Goal: Transaction & Acquisition: Purchase product/service

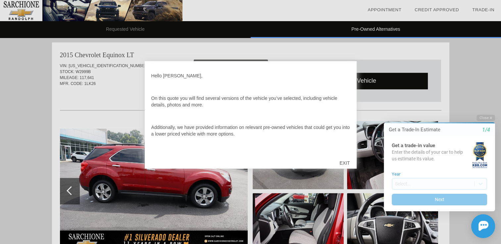
click at [345, 162] on div "EXIT" at bounding box center [343, 163] width 23 height 20
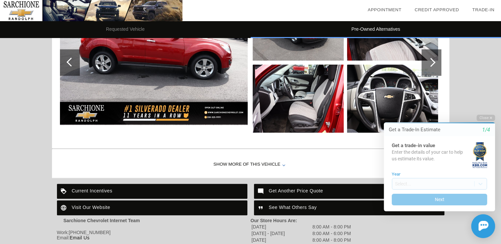
scroll to position [674, 0]
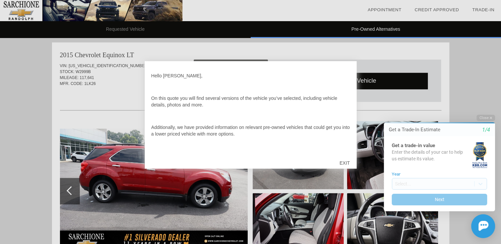
click at [343, 163] on div "EXIT" at bounding box center [343, 163] width 23 height 20
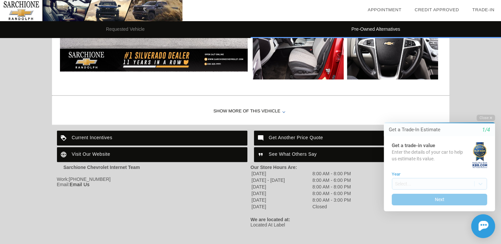
scroll to position [732, 0]
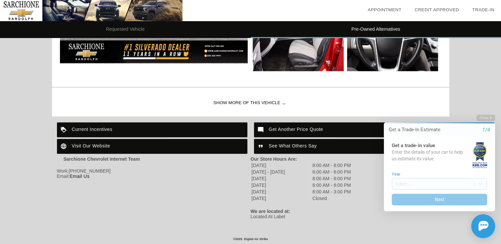
click at [300, 128] on div "Get Another Price Quote" at bounding box center [349, 129] width 190 height 15
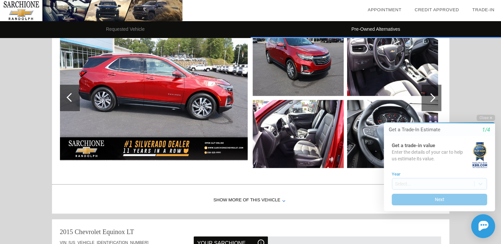
scroll to position [397, 0]
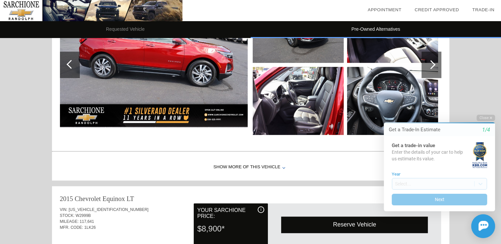
click at [237, 166] on div "Show More of this Vehicle" at bounding box center [250, 167] width 397 height 26
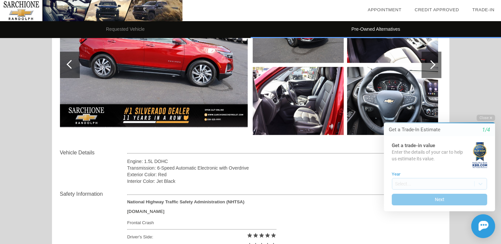
click at [293, 98] on img at bounding box center [297, 101] width 91 height 68
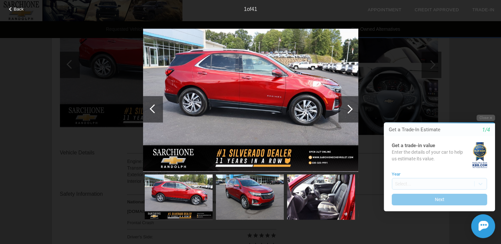
click at [352, 108] on div at bounding box center [348, 109] width 20 height 26
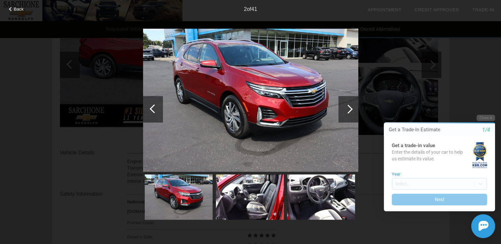
click at [352, 108] on div at bounding box center [348, 109] width 20 height 26
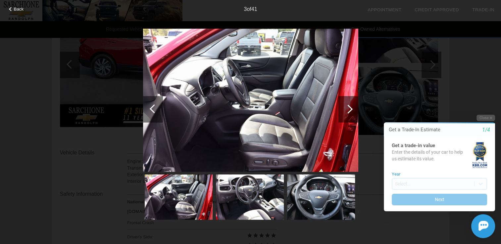
click at [350, 106] on div at bounding box center [348, 109] width 20 height 26
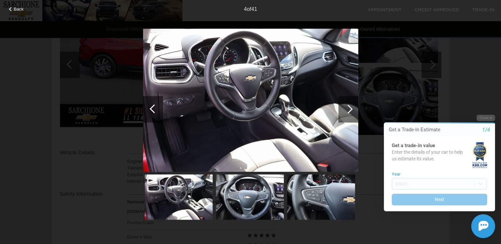
click at [350, 106] on div at bounding box center [348, 109] width 20 height 26
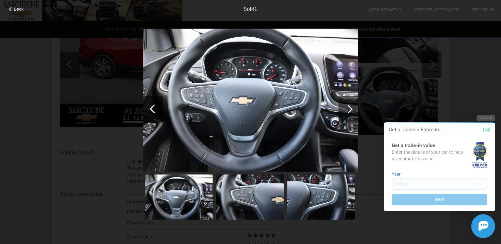
click at [350, 106] on div at bounding box center [348, 109] width 20 height 26
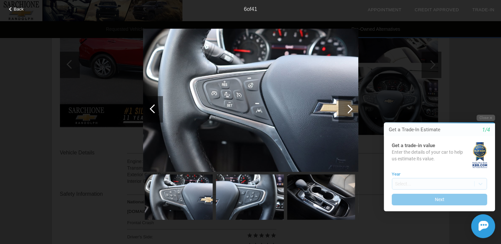
click at [350, 106] on div at bounding box center [348, 109] width 20 height 26
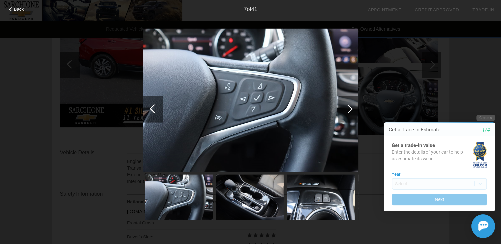
click at [350, 106] on div at bounding box center [348, 109] width 20 height 26
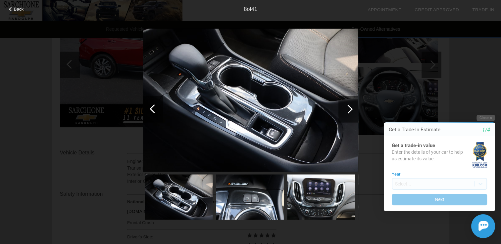
click at [350, 106] on div at bounding box center [348, 109] width 20 height 26
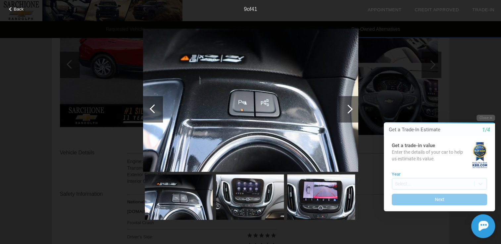
click at [350, 106] on div at bounding box center [348, 109] width 20 height 26
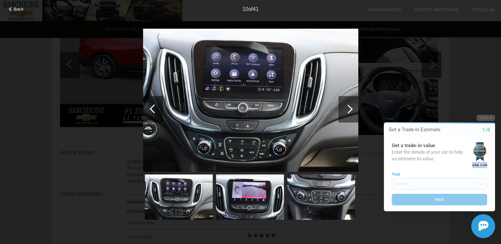
click at [350, 106] on div at bounding box center [348, 109] width 20 height 26
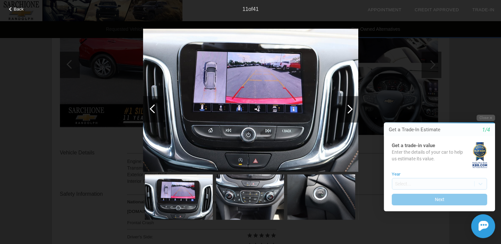
click at [350, 106] on div at bounding box center [348, 109] width 20 height 26
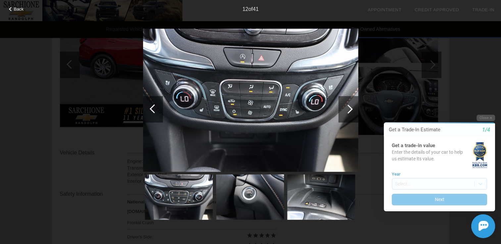
click at [350, 106] on div at bounding box center [348, 109] width 20 height 26
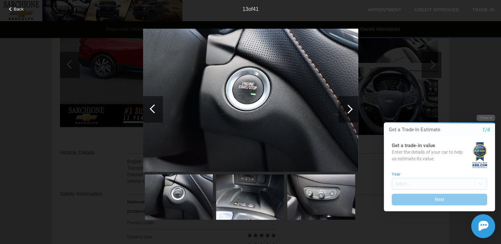
click at [350, 106] on div at bounding box center [348, 109] width 20 height 26
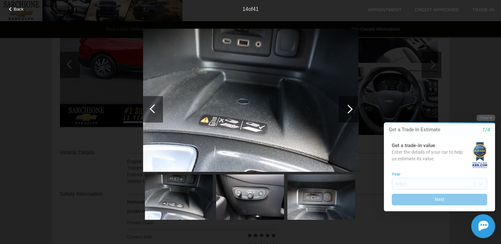
click at [350, 106] on div at bounding box center [348, 109] width 20 height 26
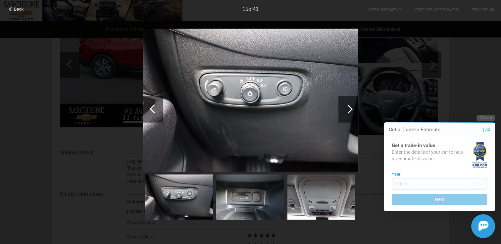
click at [350, 106] on div at bounding box center [348, 109] width 20 height 26
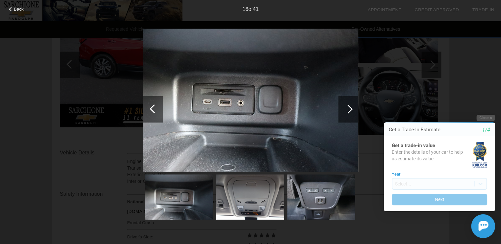
click at [350, 106] on div at bounding box center [348, 109] width 20 height 26
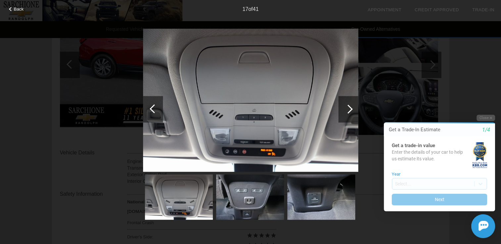
click at [350, 106] on div at bounding box center [348, 109] width 20 height 26
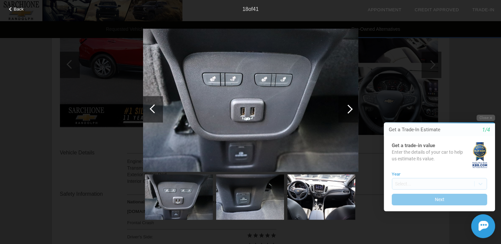
click at [350, 106] on div at bounding box center [348, 109] width 20 height 26
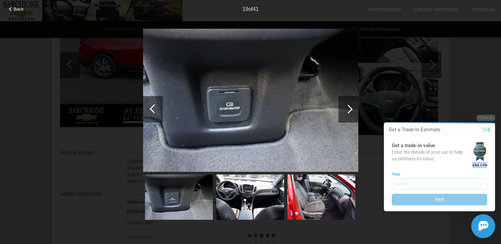
click at [350, 106] on div at bounding box center [348, 109] width 20 height 26
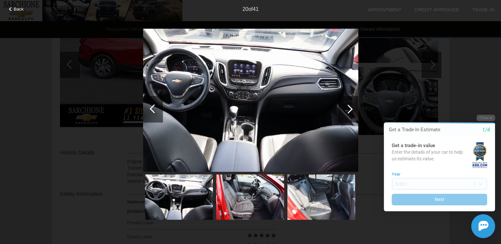
click at [347, 109] on div at bounding box center [347, 109] width 9 height 9
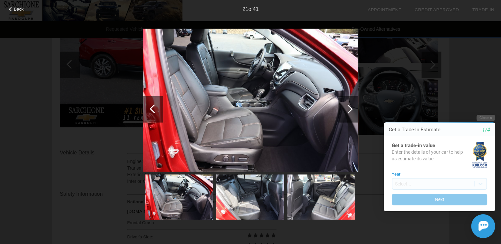
click at [347, 109] on div at bounding box center [347, 109] width 9 height 9
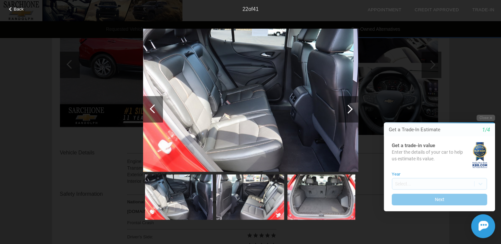
click at [347, 106] on div at bounding box center [347, 109] width 9 height 9
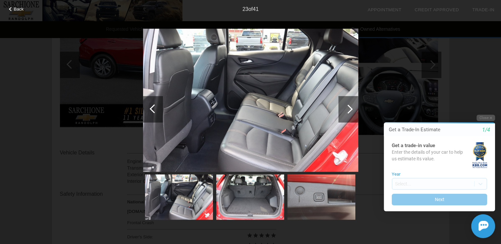
click at [347, 106] on div at bounding box center [347, 109] width 9 height 9
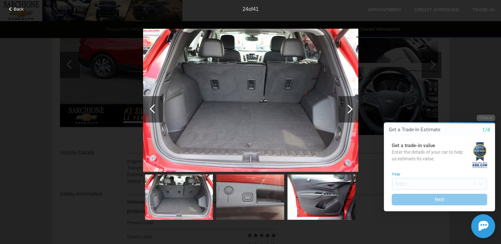
click at [347, 106] on div at bounding box center [347, 109] width 9 height 9
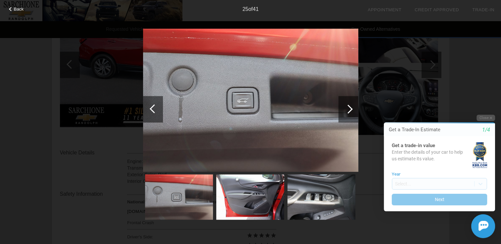
click at [347, 106] on div at bounding box center [347, 109] width 9 height 9
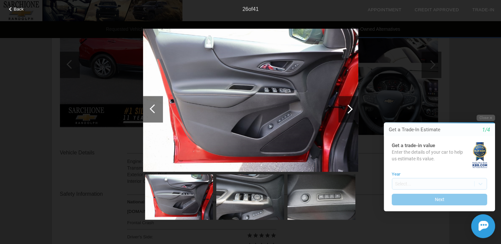
click at [347, 106] on div at bounding box center [347, 109] width 9 height 9
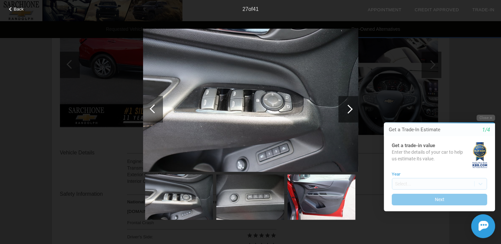
click at [347, 106] on div at bounding box center [347, 109] width 9 height 9
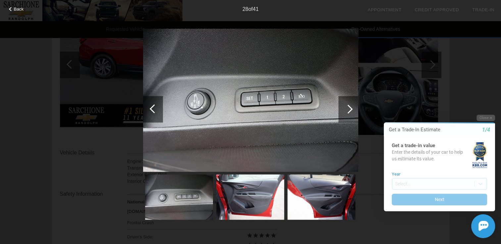
click at [347, 106] on div at bounding box center [347, 109] width 9 height 9
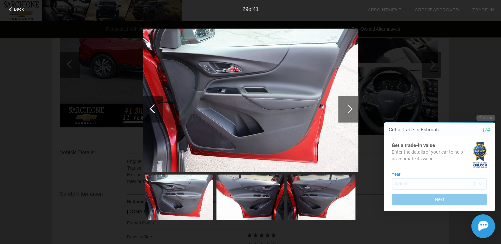
click at [347, 106] on div at bounding box center [347, 109] width 9 height 9
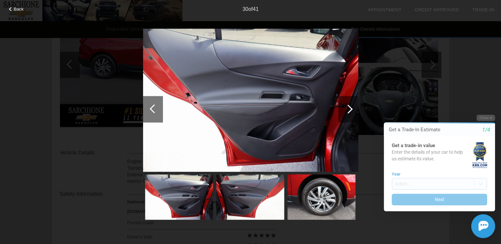
click at [347, 106] on div at bounding box center [347, 109] width 9 height 9
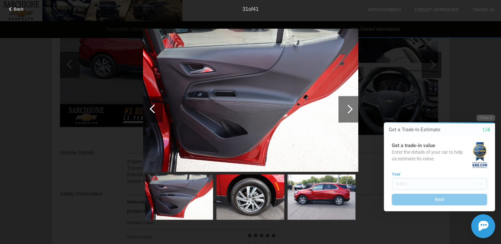
click at [347, 106] on div at bounding box center [347, 109] width 9 height 9
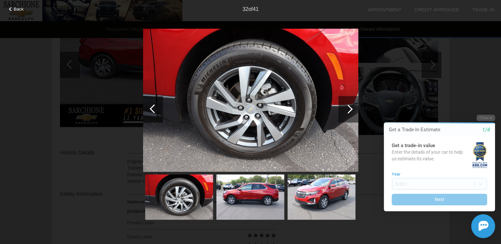
click at [347, 106] on div at bounding box center [347, 109] width 9 height 9
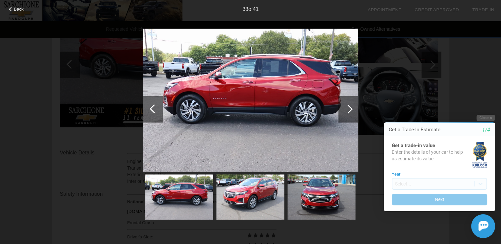
click at [347, 106] on div at bounding box center [347, 109] width 9 height 9
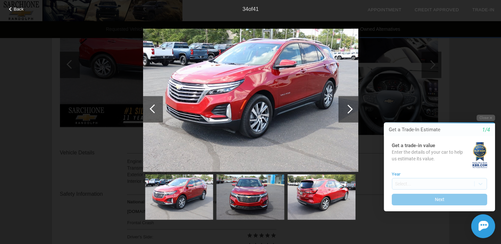
click at [347, 106] on div at bounding box center [347, 109] width 9 height 9
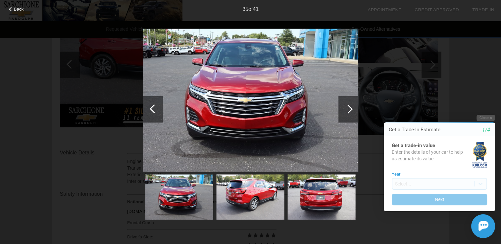
click at [347, 106] on div at bounding box center [347, 109] width 9 height 9
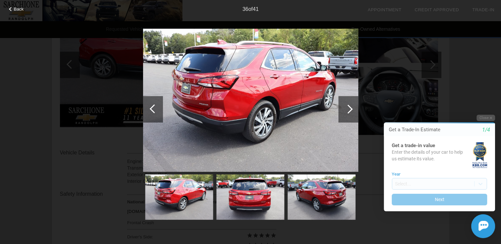
click at [347, 106] on div at bounding box center [347, 109] width 9 height 9
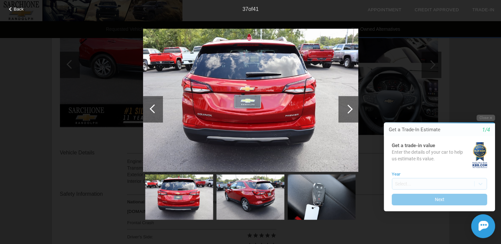
click at [347, 106] on div at bounding box center [347, 109] width 9 height 9
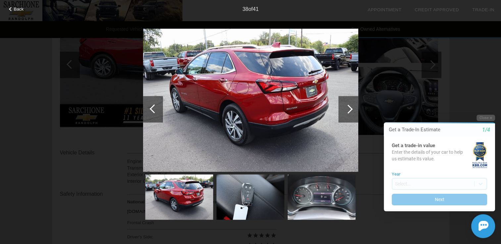
click at [347, 106] on div at bounding box center [347, 109] width 9 height 9
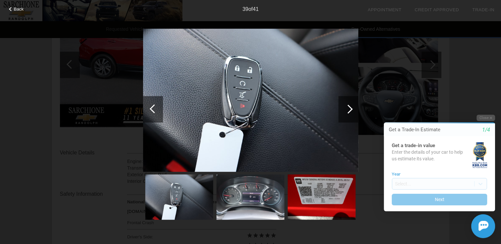
click at [347, 106] on div at bounding box center [347, 109] width 9 height 9
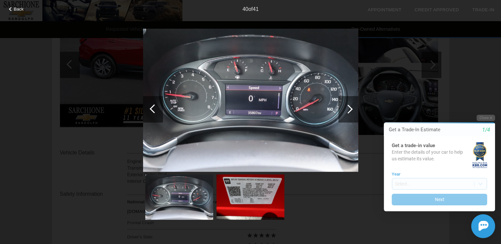
click at [347, 106] on div at bounding box center [347, 109] width 9 height 9
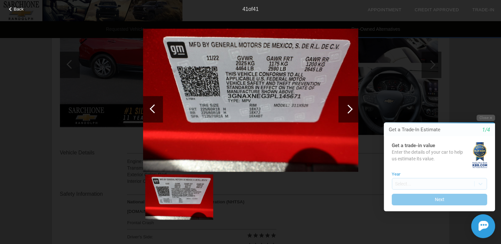
click at [350, 109] on div at bounding box center [347, 109] width 9 height 9
click at [346, 107] on div at bounding box center [347, 109] width 9 height 9
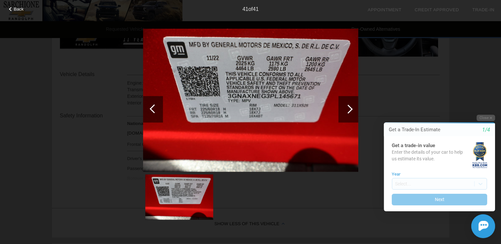
scroll to position [496, 0]
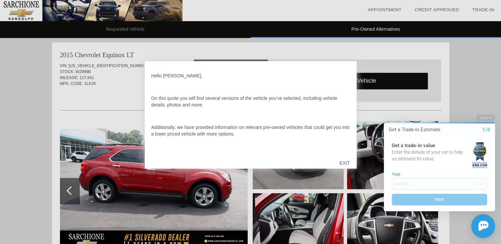
click at [340, 163] on div "EXIT" at bounding box center [343, 163] width 23 height 20
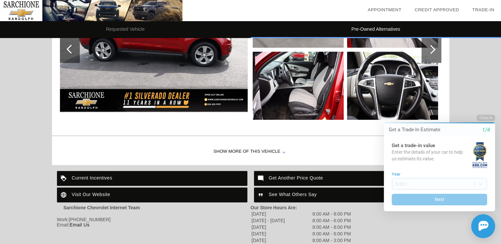
scroll to position [666, 0]
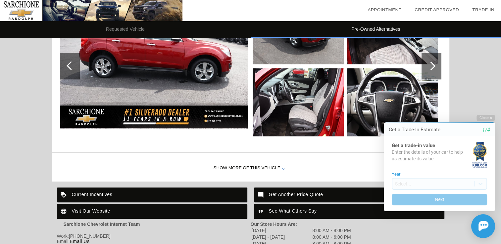
click at [310, 117] on img at bounding box center [297, 102] width 91 height 68
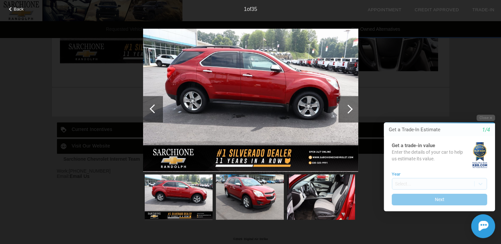
scroll to position [732, 0]
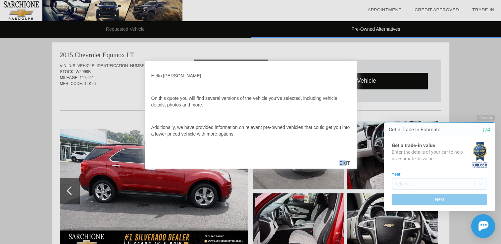
click at [345, 160] on div "EXIT" at bounding box center [343, 163] width 23 height 20
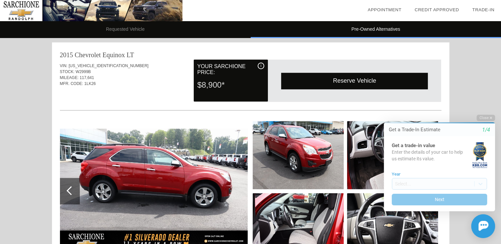
scroll to position [541, 0]
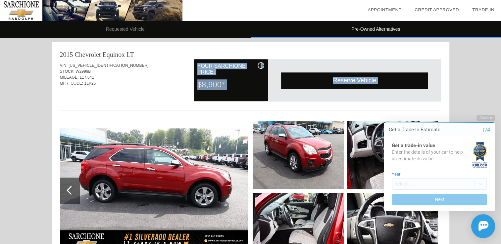
drag, startPoint x: 150, startPoint y: 92, endPoint x: 111, endPoint y: 89, distance: 39.2
click at [111, 89] on div "VIN: [US_VEHICLE_IDENTIFICATION_NUMBER] STOCK: W2999B MILEAGE: 117,641 MFR. COD…" at bounding box center [250, 167] width 381 height 216
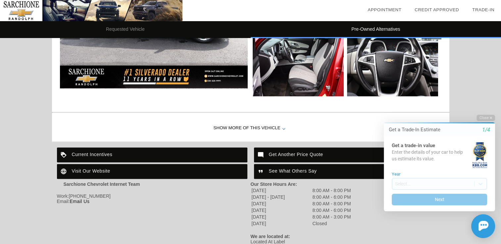
scroll to position [707, 0]
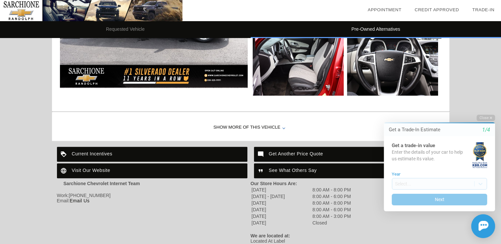
click at [240, 127] on div "Show More of this Vehicle" at bounding box center [250, 127] width 397 height 26
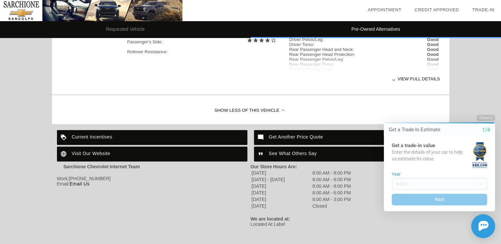
scroll to position [881, 0]
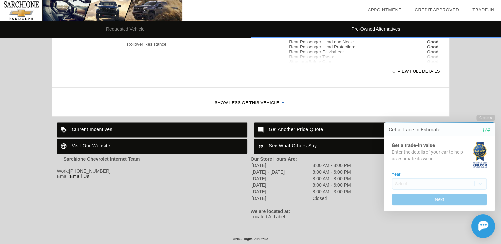
click at [274, 142] on div "See What Others Say" at bounding box center [349, 146] width 190 height 15
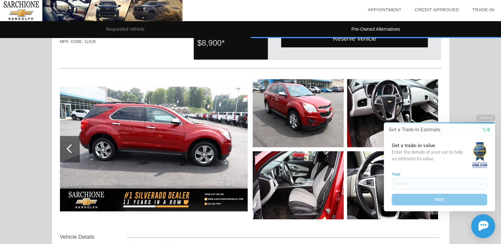
scroll to position [550, 0]
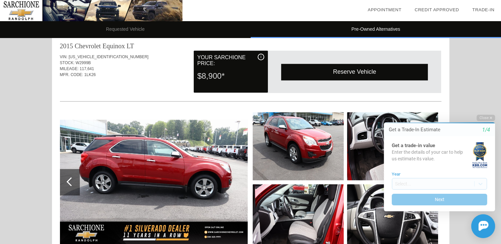
click at [354, 67] on div "Reserve Vehicle" at bounding box center [354, 72] width 147 height 16
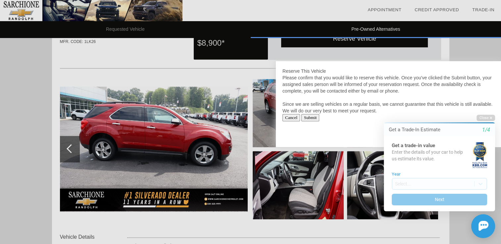
scroll to position [616, 0]
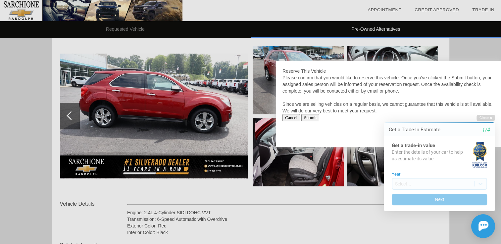
click at [315, 118] on input "Submit" at bounding box center [310, 117] width 18 height 7
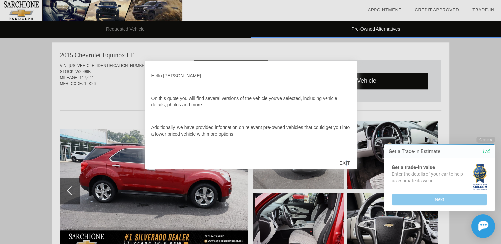
click at [346, 161] on div "EXIT" at bounding box center [343, 163] width 23 height 20
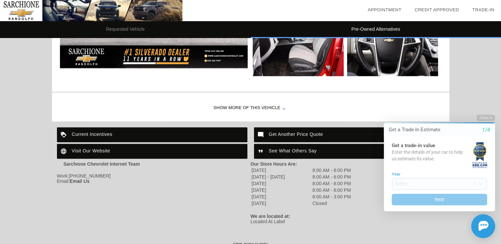
scroll to position [732, 0]
